Goal: Task Accomplishment & Management: Use online tool/utility

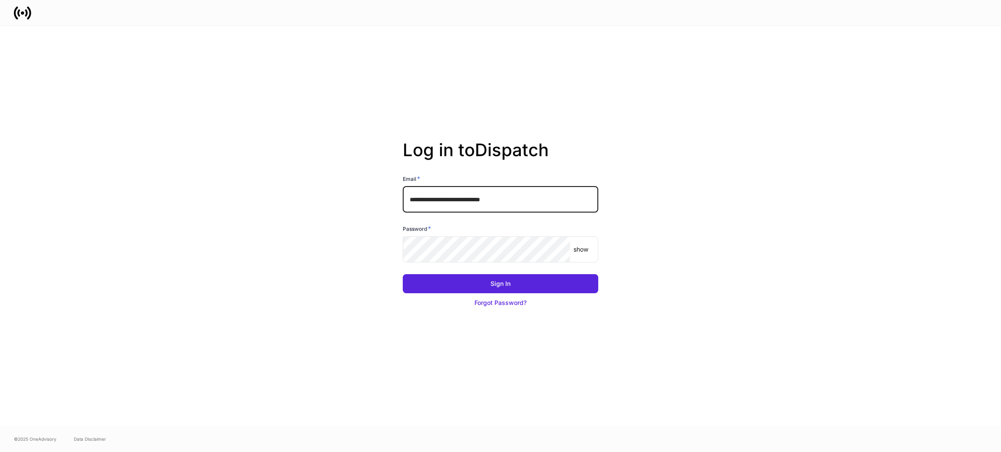
click at [471, 194] on input "**********" at bounding box center [500, 200] width 195 height 26
type input "**********"
click at [528, 275] on button "Sign In" at bounding box center [500, 283] width 195 height 19
